Goal: Use online tool/utility: Utilize a website feature to perform a specific function

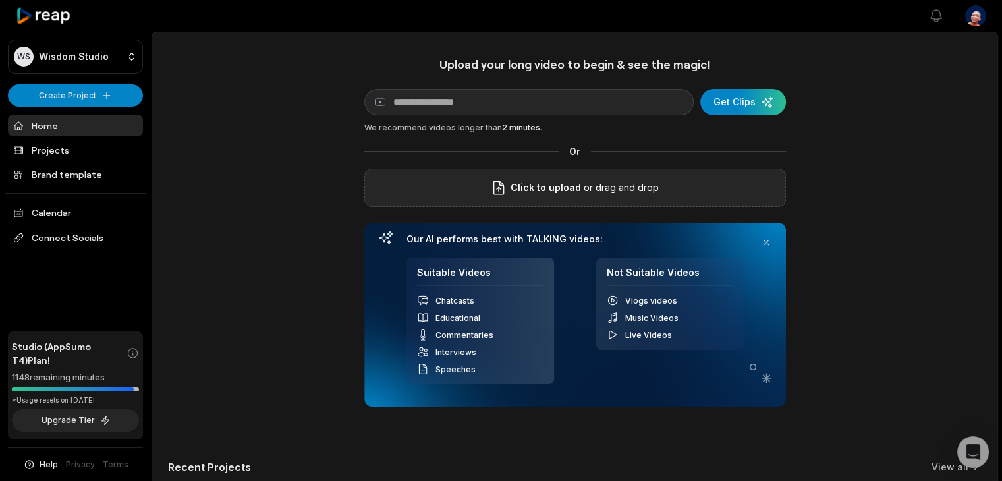
click at [456, 190] on div "Click to upload or drag and drop" at bounding box center [575, 188] width 422 height 38
click at [483, 193] on div "BW James Beaumont.mp4" at bounding box center [575, 188] width 422 height 38
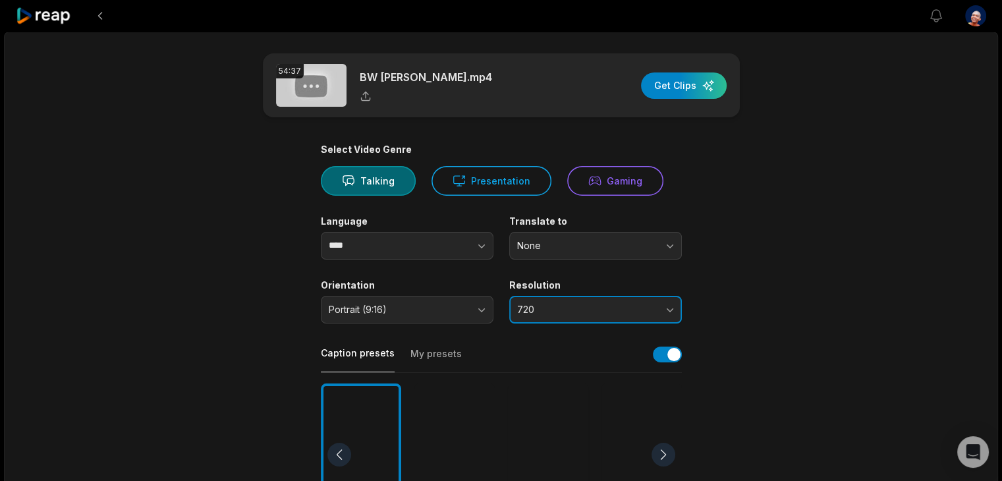
click at [567, 307] on span "720" at bounding box center [586, 310] width 138 height 12
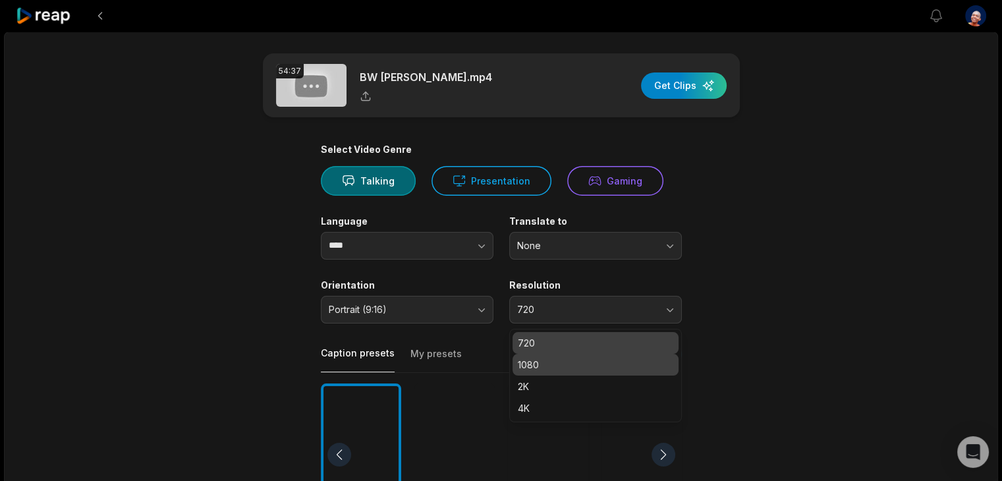
click at [549, 358] on p "1080" at bounding box center [595, 365] width 155 height 14
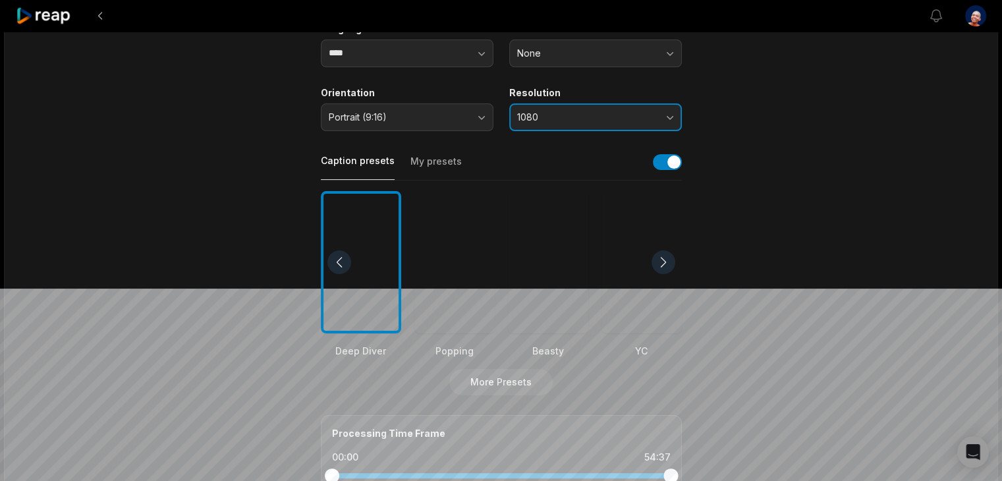
scroll to position [198, 0]
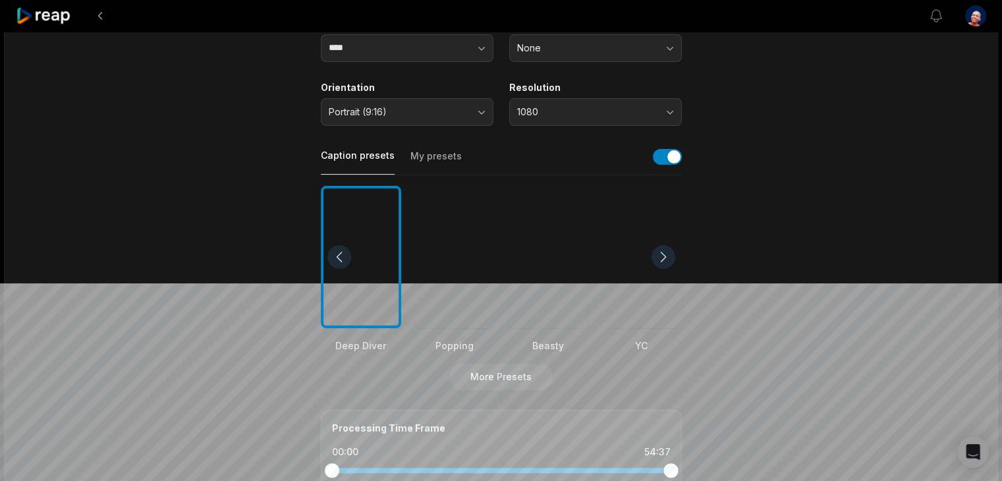
click at [463, 297] on div at bounding box center [454, 257] width 80 height 143
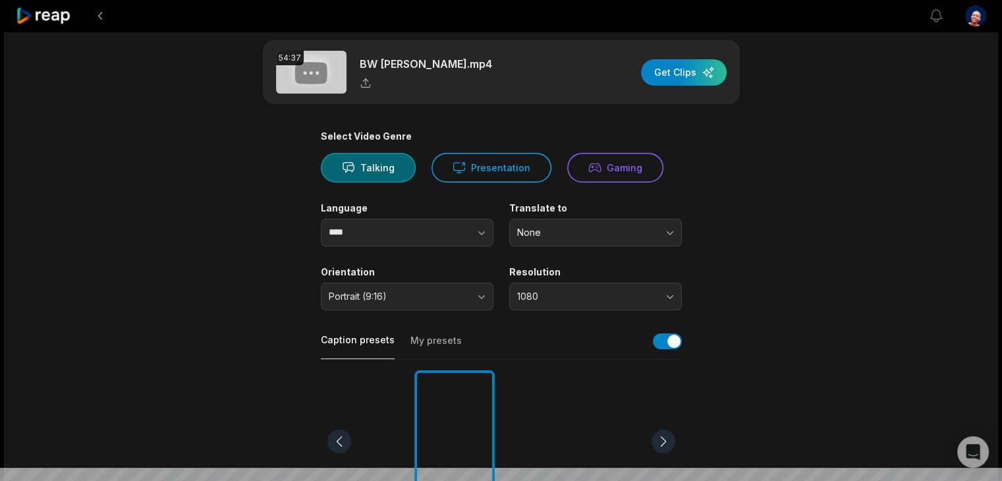
scroll to position [0, 0]
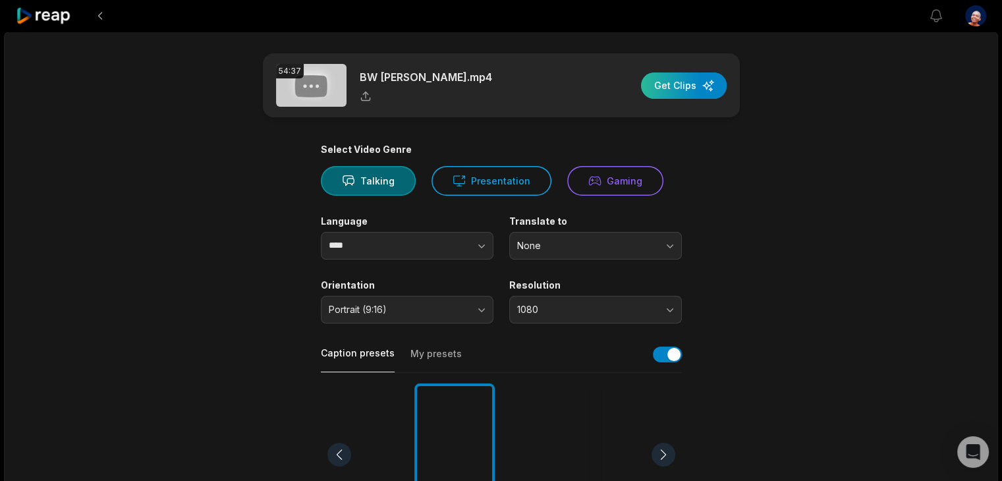
click at [688, 85] on div "button" at bounding box center [684, 85] width 86 height 26
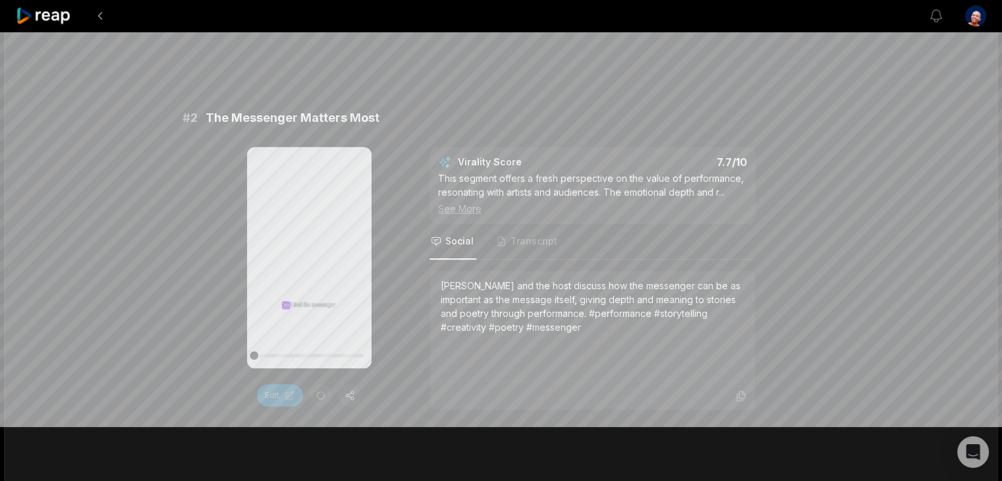
scroll to position [527, 0]
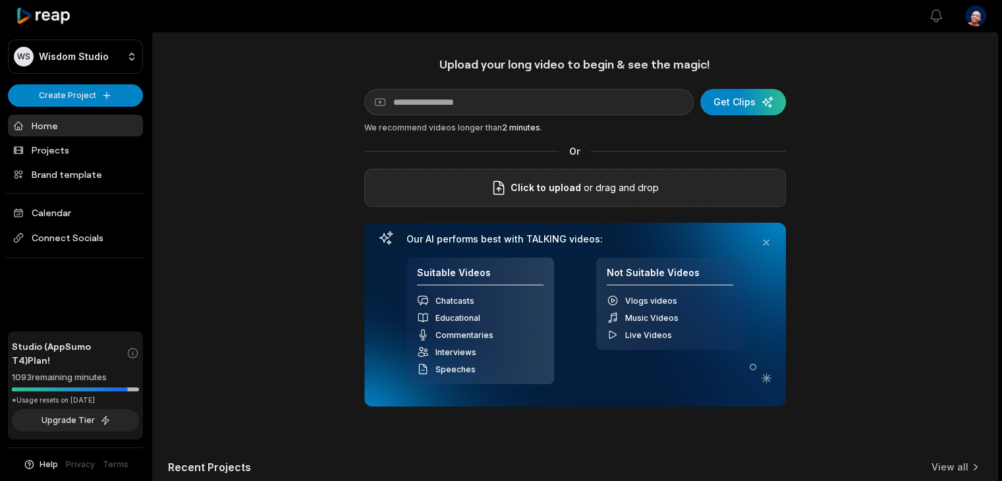
click at [506, 192] on icon at bounding box center [499, 188] width 16 height 16
click at [0, 0] on input "Click to upload" at bounding box center [0, 0] width 0 height 0
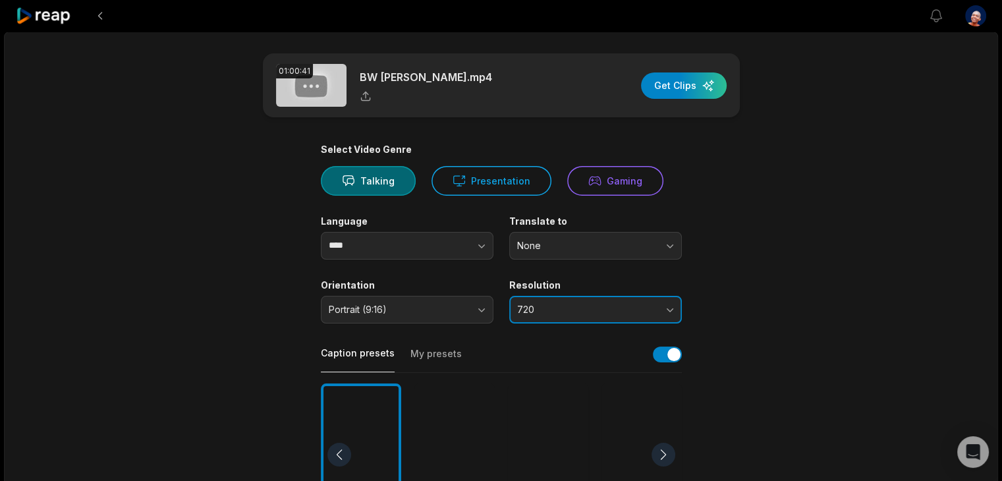
click at [600, 306] on span "720" at bounding box center [586, 310] width 138 height 12
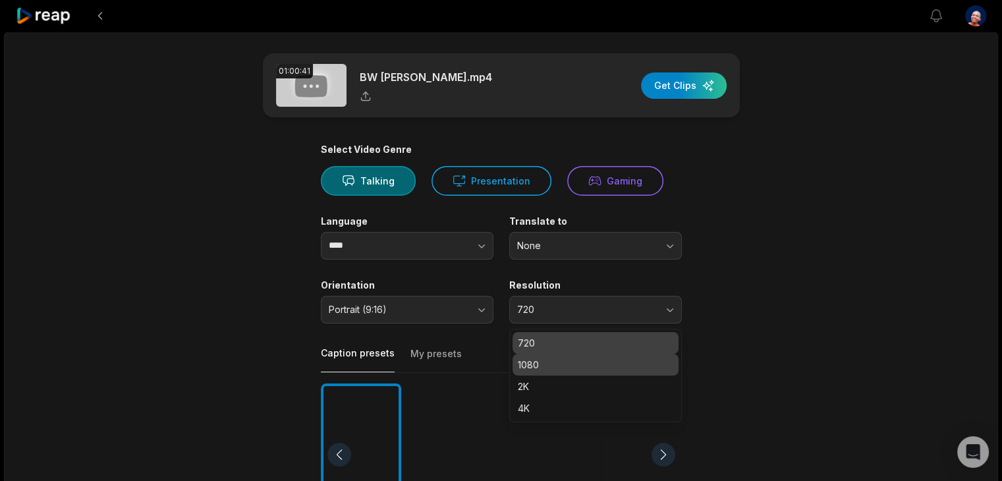
click at [575, 362] on p "1080" at bounding box center [595, 365] width 155 height 14
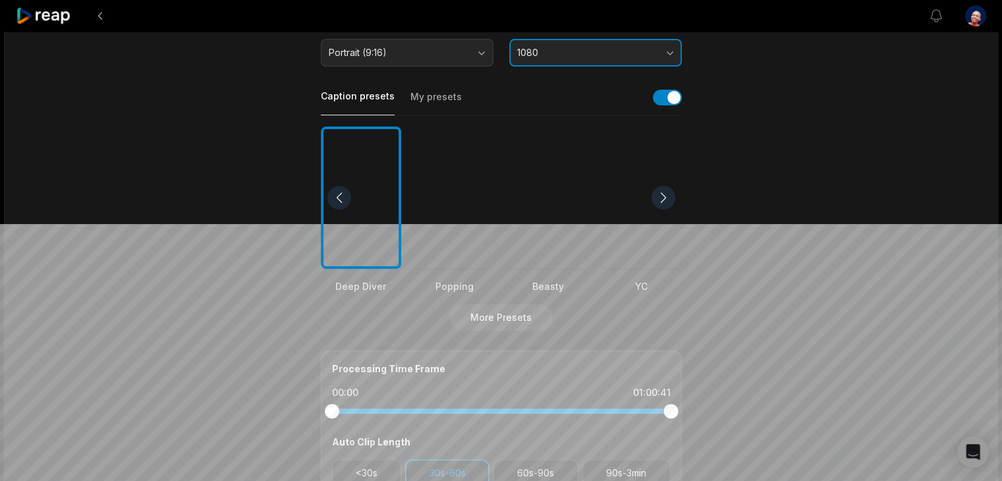
scroll to position [264, 0]
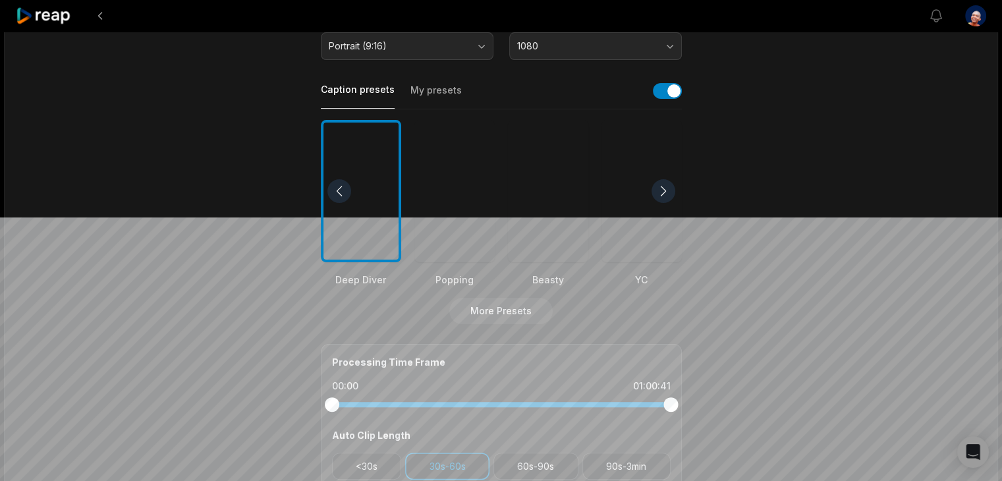
click at [450, 196] on div at bounding box center [454, 191] width 80 height 143
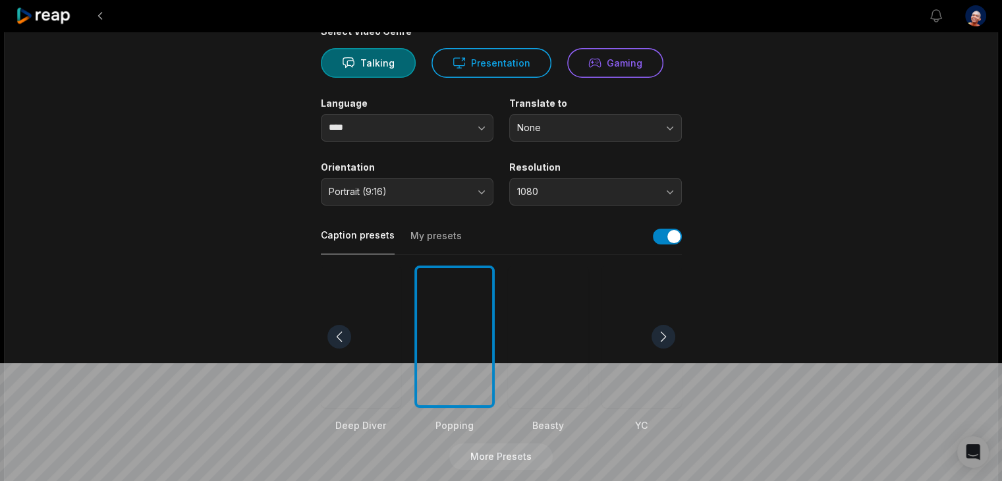
scroll to position [0, 0]
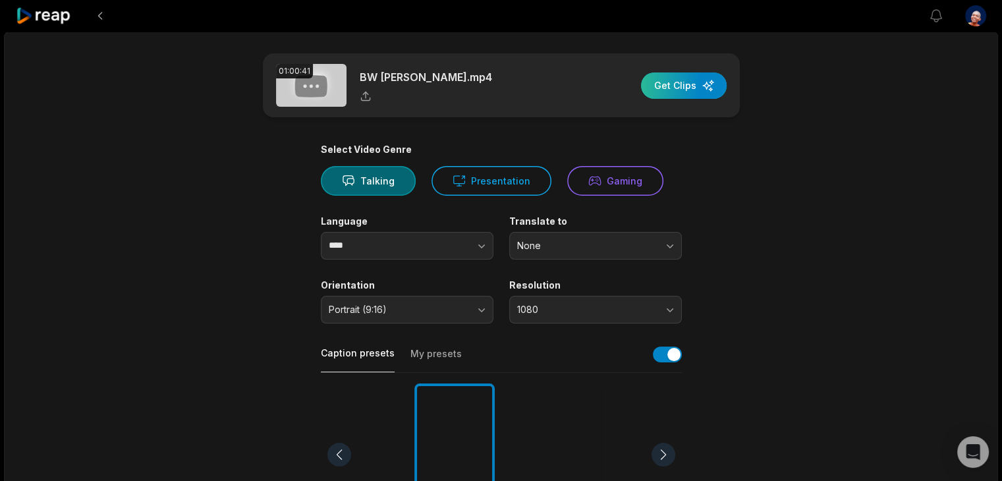
click at [693, 82] on div "button" at bounding box center [684, 85] width 86 height 26
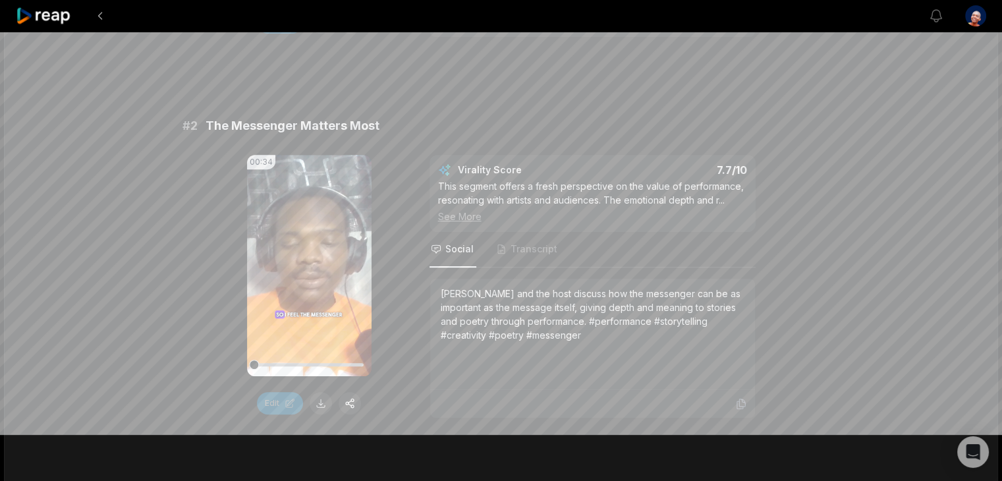
scroll to position [527, 0]
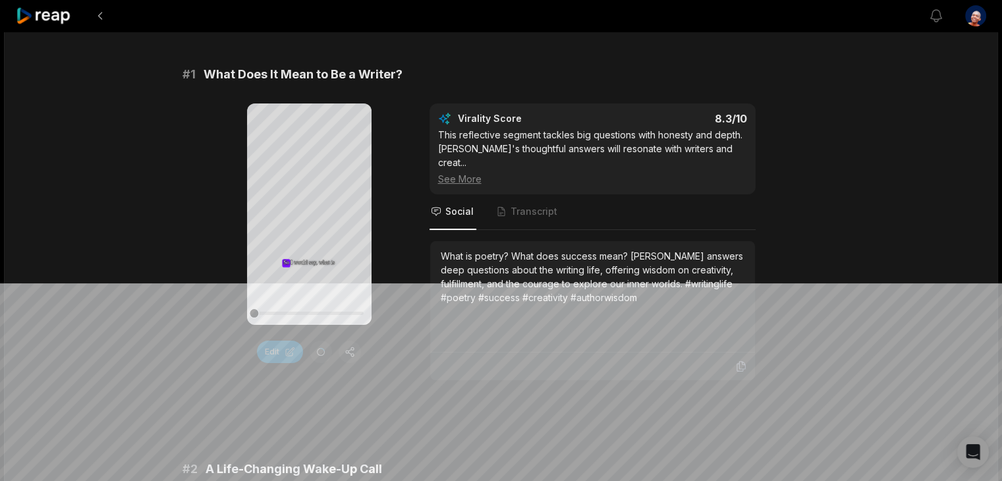
scroll to position [198, 0]
click at [312, 219] on icon at bounding box center [309, 214] width 16 height 16
click at [308, 219] on icon at bounding box center [309, 214] width 16 height 16
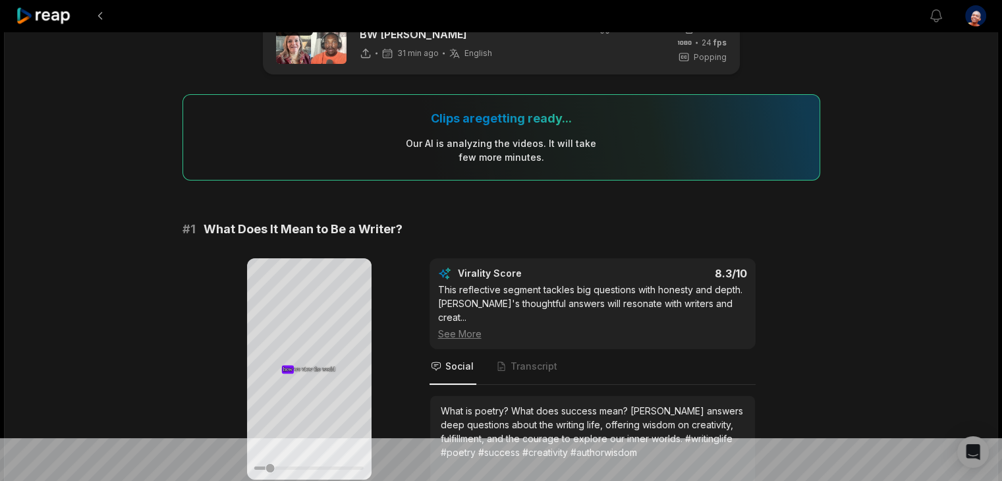
scroll to position [0, 0]
